Goal: Transaction & Acquisition: Purchase product/service

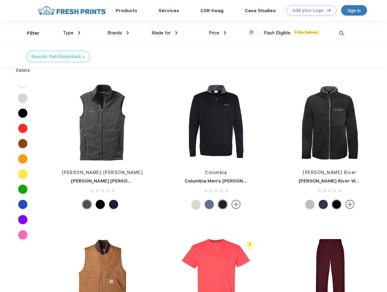
click at [309, 10] on link "Add your Logo Design Tool" at bounding box center [312, 10] width 50 height 11
click at [0, 0] on div "Design Tool" at bounding box center [0, 0] width 0 height 0
click at [326, 10] on link "Add your Logo Design Tool" at bounding box center [312, 10] width 50 height 11
click at [29, 33] on div "Filter" at bounding box center [33, 33] width 12 height 7
click at [72, 33] on span "Type" at bounding box center [68, 32] width 11 height 5
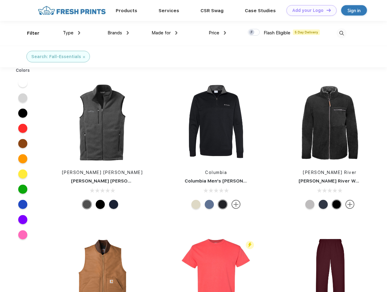
click at [118, 33] on span "Brands" at bounding box center [115, 32] width 15 height 5
click at [165, 33] on span "Made for" at bounding box center [161, 32] width 19 height 5
click at [218, 33] on span "Price" at bounding box center [214, 32] width 11 height 5
click at [254, 33] on div at bounding box center [254, 32] width 12 height 7
click at [252, 33] on input "checkbox" at bounding box center [250, 31] width 4 height 4
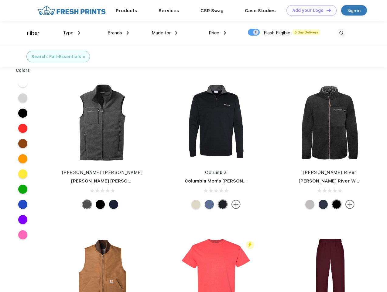
click at [342, 33] on img at bounding box center [342, 33] width 10 height 10
